Goal: Task Accomplishment & Management: Use online tool/utility

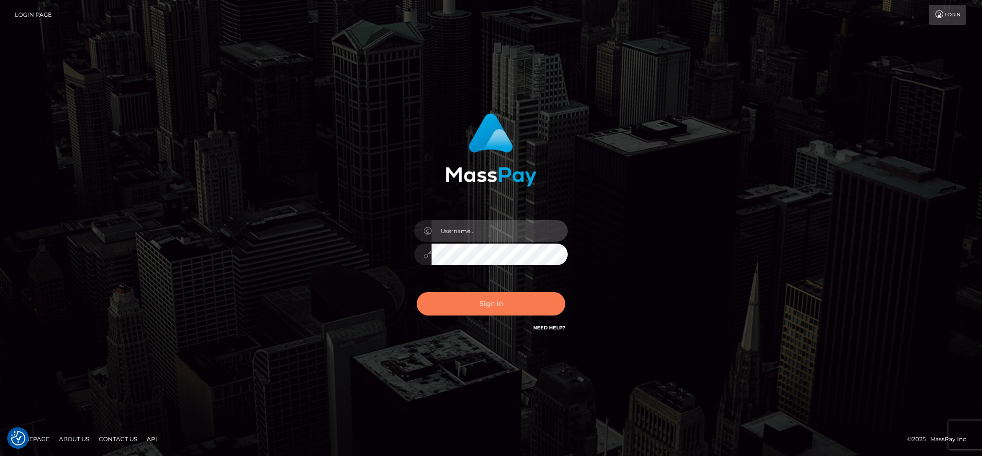
type input "cgomez.nvision"
click at [508, 303] on button "Sign in" at bounding box center [491, 303] width 149 height 23
type input "cgomez.nvision"
click at [508, 303] on button "Sign in" at bounding box center [491, 303] width 149 height 23
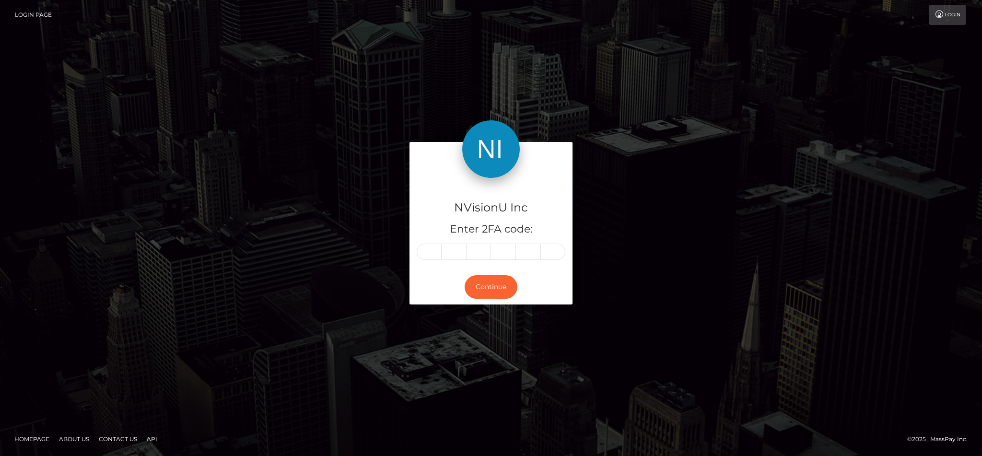
type input "5"
type input "9"
type input "0"
type input "7"
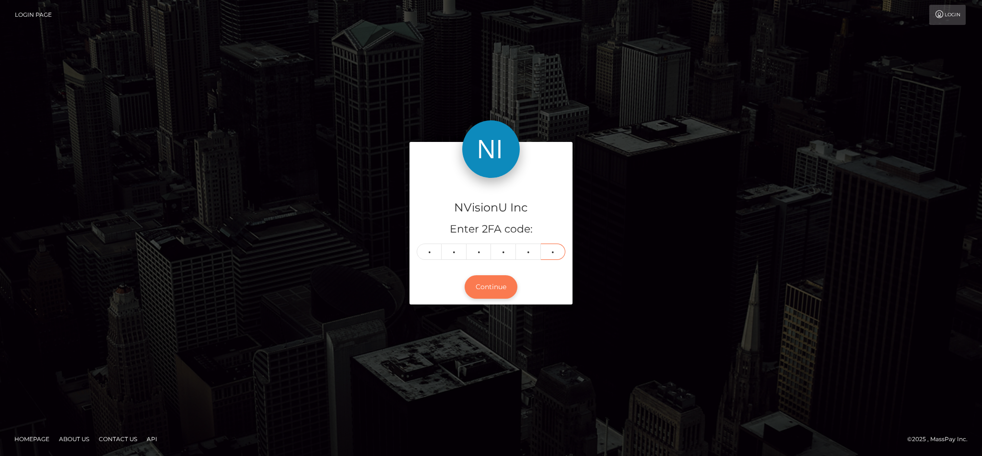
type input "5"
click at [500, 287] on button "Continue" at bounding box center [490, 286] width 53 height 23
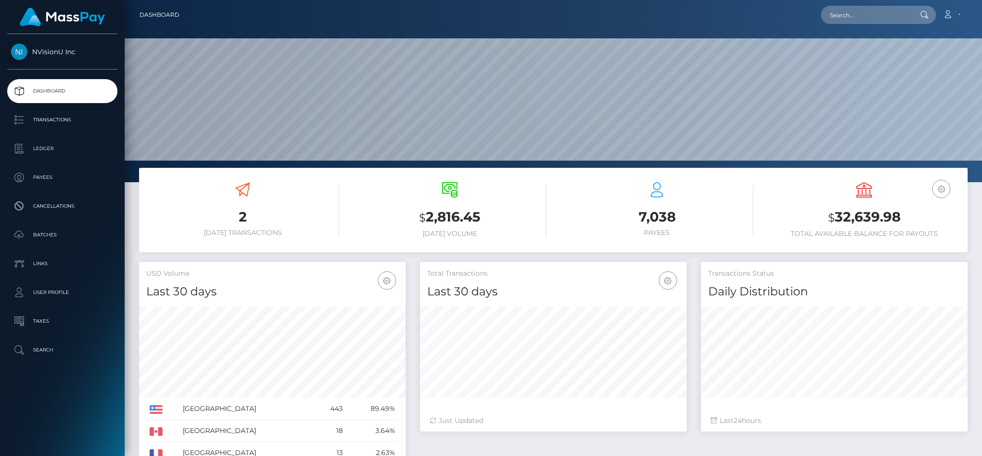
scroll to position [170, 266]
click at [63, 233] on p "Batches" at bounding box center [62, 235] width 103 height 14
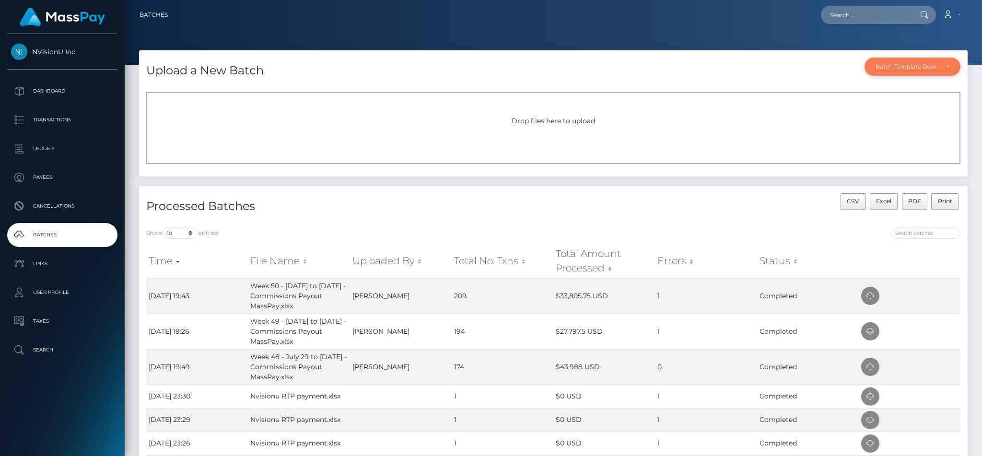
click at [922, 63] on div "Batch Template Download" at bounding box center [906, 67] width 63 height 8
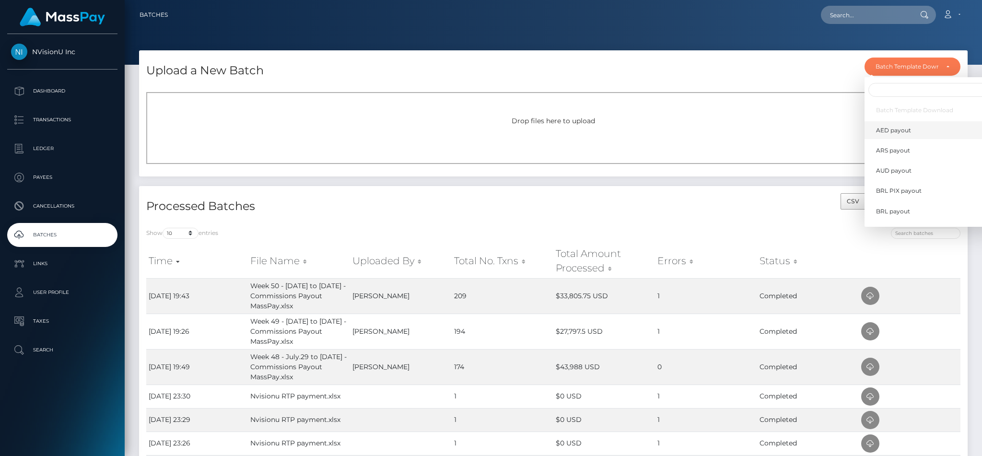
click at [892, 132] on span "AED payout" at bounding box center [893, 130] width 35 height 9
select select "/batch_templates/AED payout.xlsx"
select select
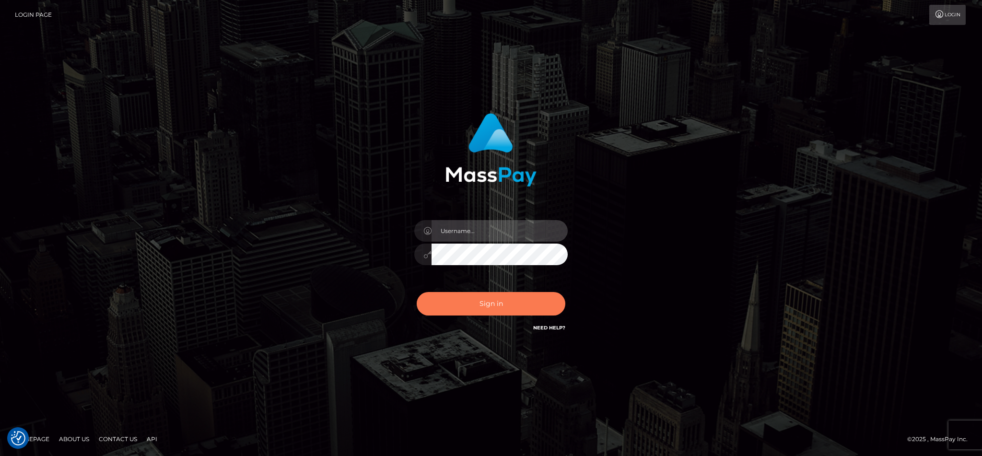
type input "cgomez.nvision"
click at [513, 298] on button "Sign in" at bounding box center [491, 303] width 149 height 23
type input "cgomez.nvision"
click at [513, 298] on button "Sign in" at bounding box center [491, 303] width 149 height 23
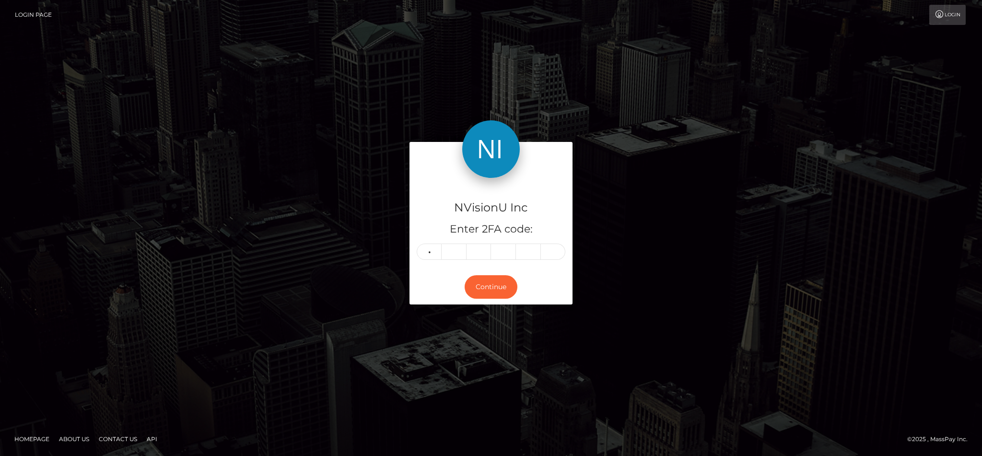
type input "6"
type input "3"
type input "1"
type input "6"
type input "9"
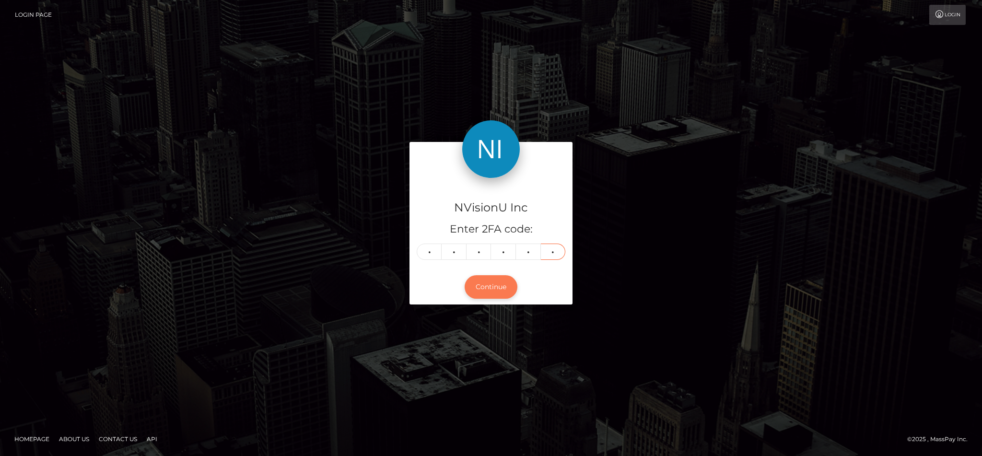
type input "5"
click at [504, 282] on button "Continue" at bounding box center [490, 286] width 53 height 23
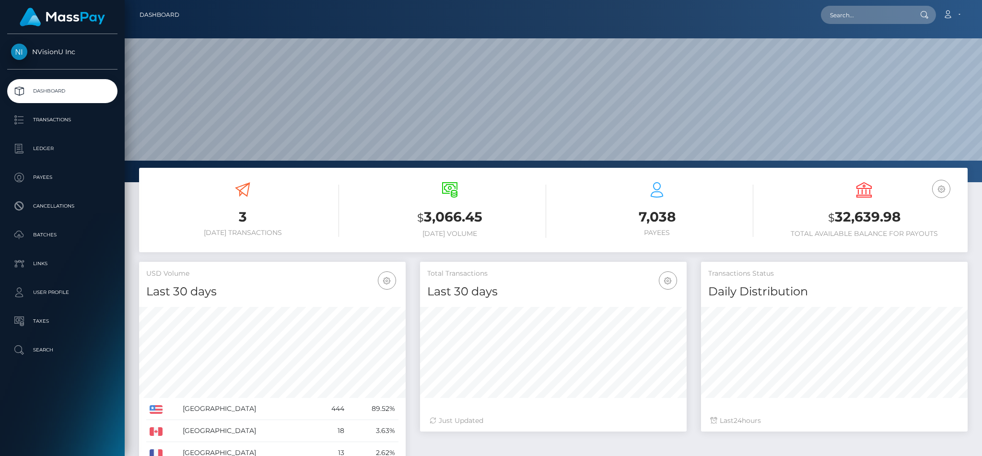
scroll to position [170, 266]
click at [58, 232] on p "Batches" at bounding box center [62, 235] width 103 height 14
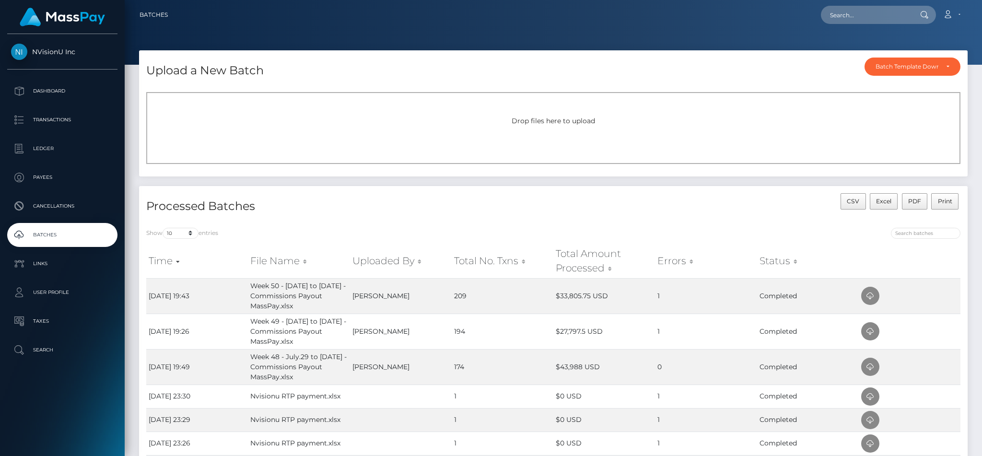
click at [660, 103] on div "Drop files here to upload" at bounding box center [553, 128] width 814 height 72
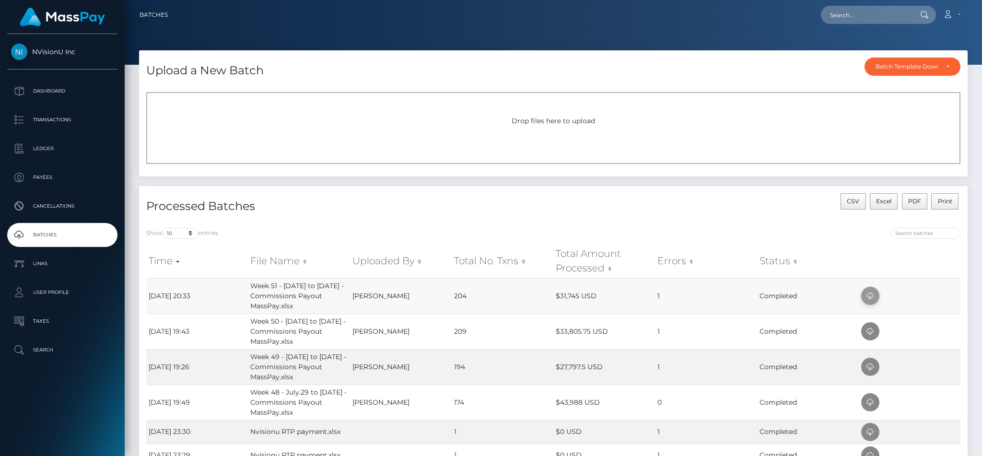
click at [867, 296] on icon at bounding box center [870, 296] width 12 height 12
click at [39, 87] on p "Dashboard" at bounding box center [62, 91] width 103 height 14
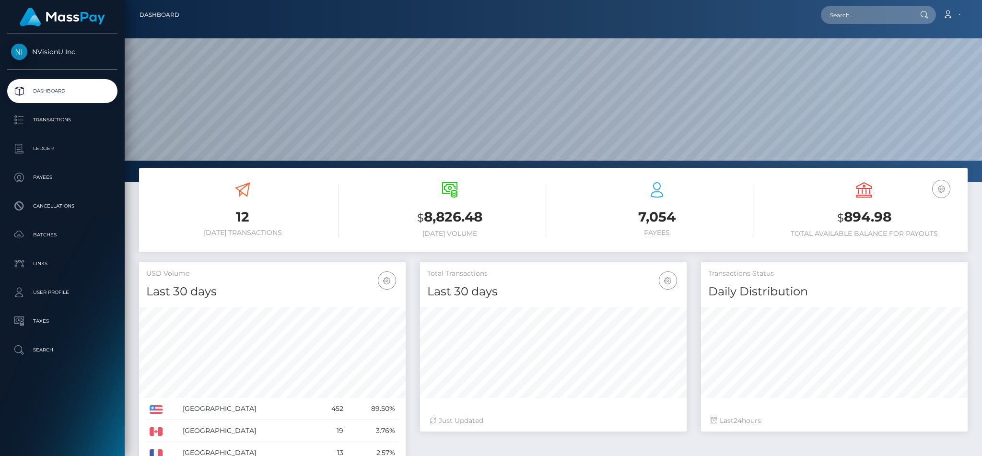
scroll to position [170, 266]
click at [856, 16] on input "text" at bounding box center [866, 15] width 90 height 18
type input "CGOMEZ"
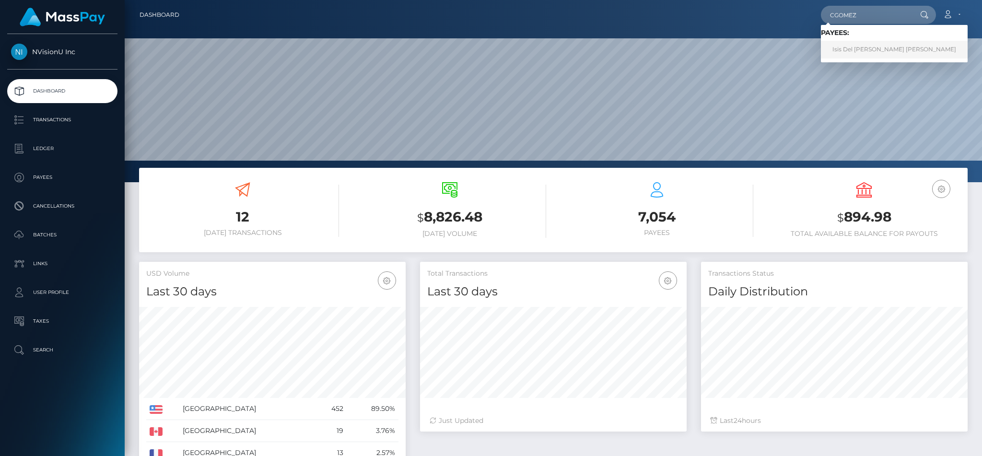
click at [853, 51] on link "Isis Del Carmen Gomez Merino" at bounding box center [894, 50] width 147 height 18
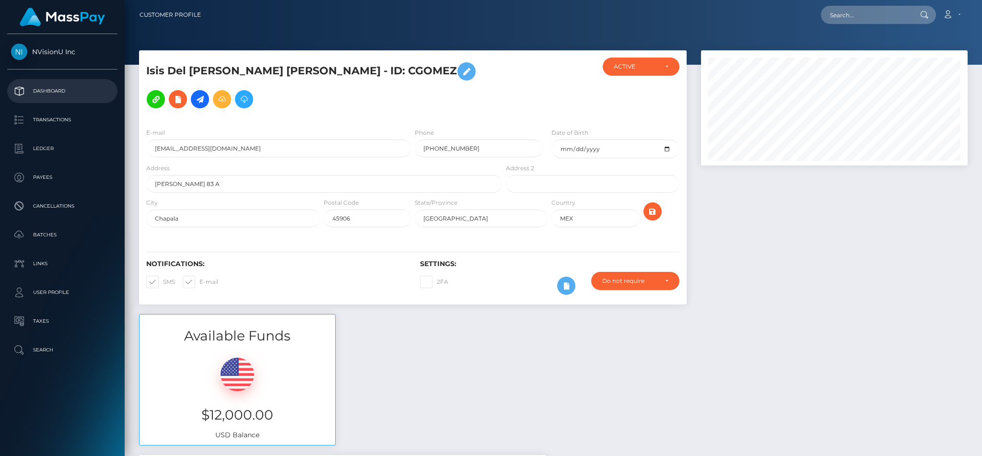
click at [53, 96] on p "Dashboard" at bounding box center [62, 91] width 103 height 14
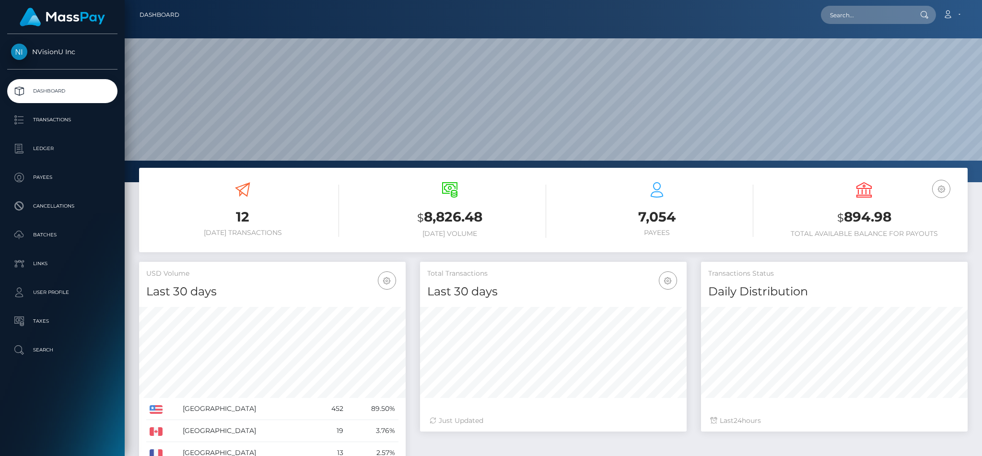
scroll to position [170, 266]
click at [71, 84] on p "Dashboard" at bounding box center [62, 91] width 103 height 14
